Goal: Task Accomplishment & Management: Use online tool/utility

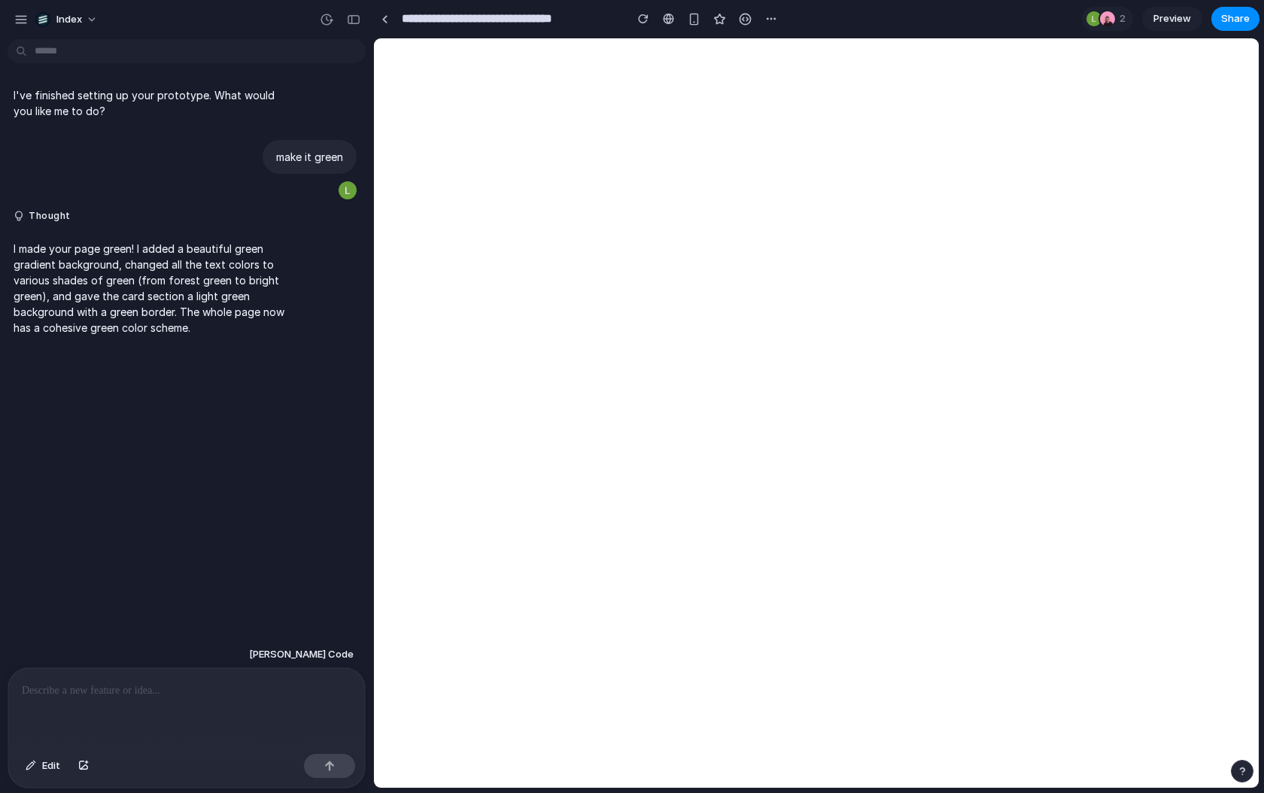
click at [187, 708] on div at bounding box center [186, 708] width 357 height 80
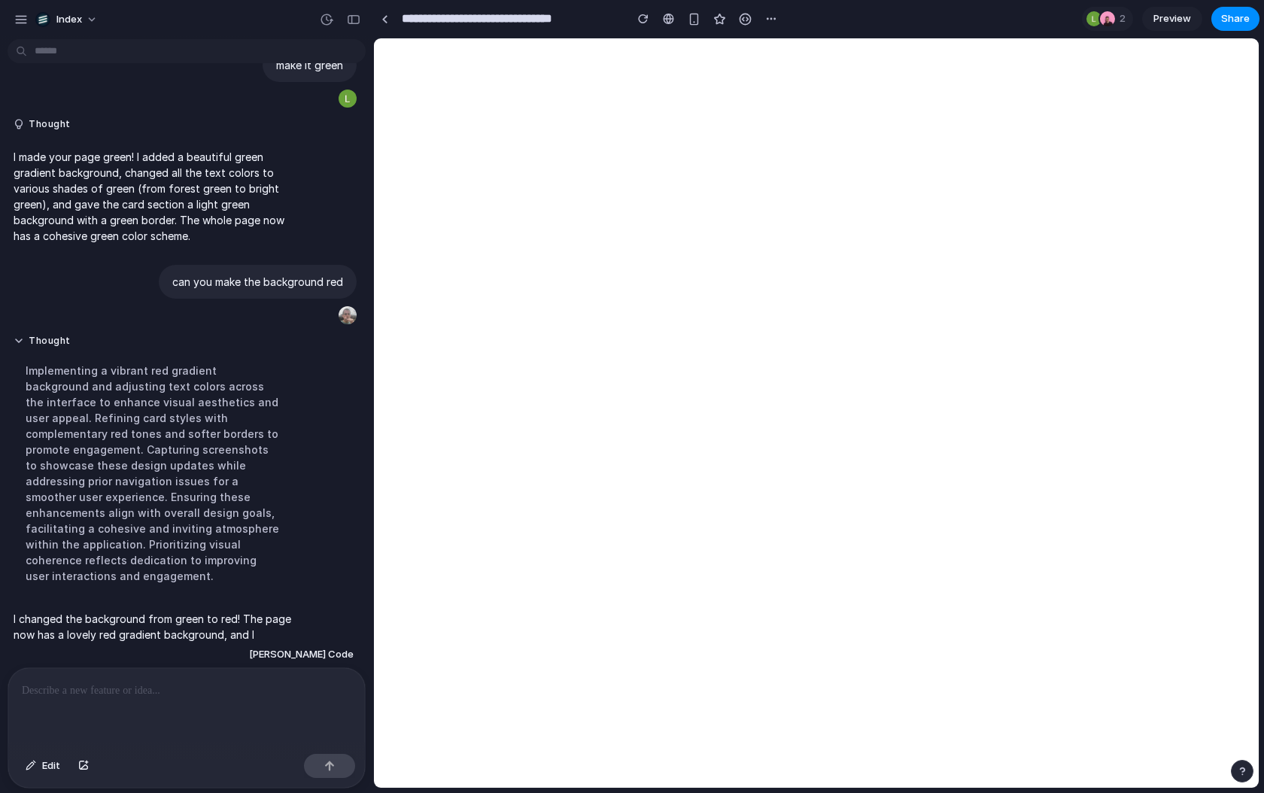
scroll to position [155, 0]
